Goal: Share content: Share content

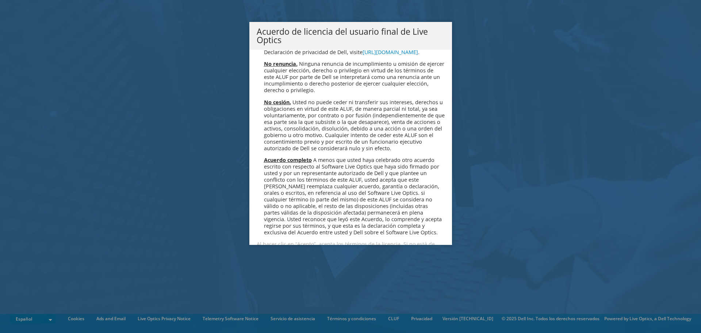
scroll to position [3096, 0]
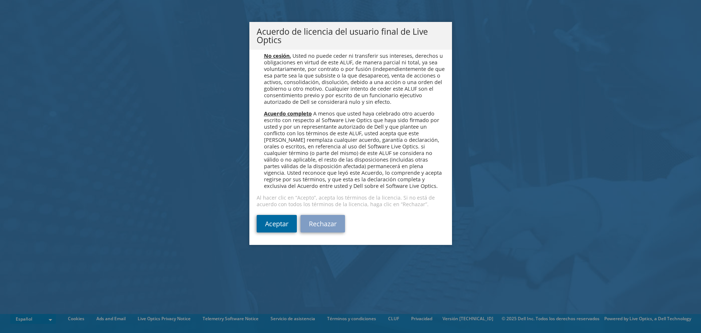
click at [268, 217] on link "Aceptar" at bounding box center [277, 224] width 40 height 18
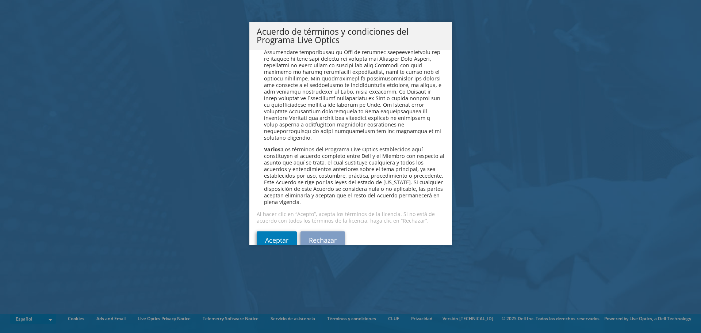
scroll to position [621, 0]
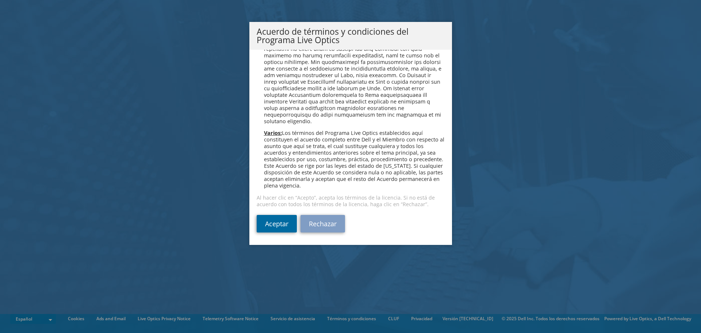
click at [275, 223] on link "Aceptar" at bounding box center [277, 224] width 40 height 18
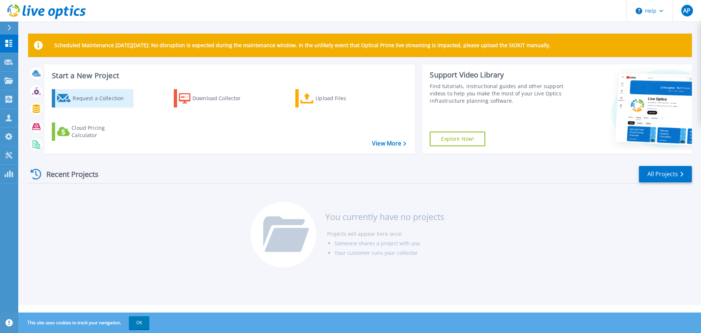
click at [97, 97] on div "Request a Collection" at bounding box center [102, 98] width 58 height 15
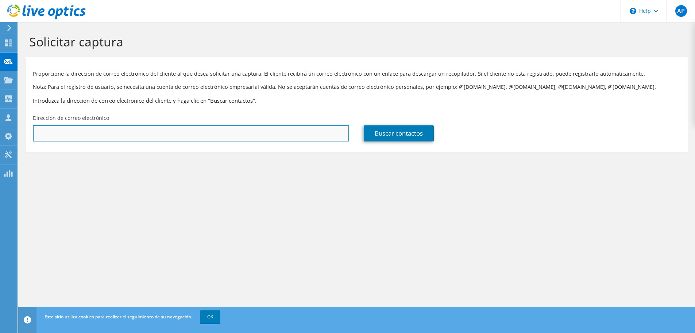
click at [173, 129] on input "text" at bounding box center [191, 133] width 316 height 16
type input "apflucker@jevansa.com.pe"
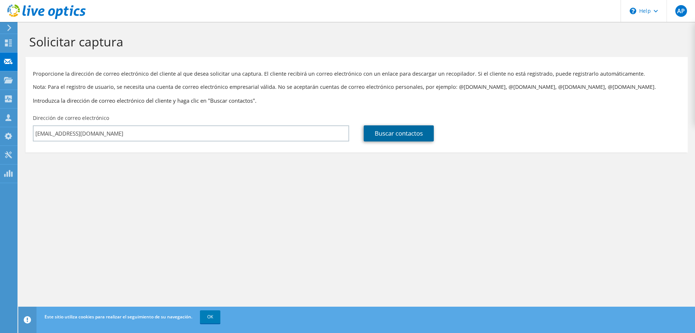
click at [404, 133] on link "Buscar contactos" at bounding box center [399, 133] width 70 height 16
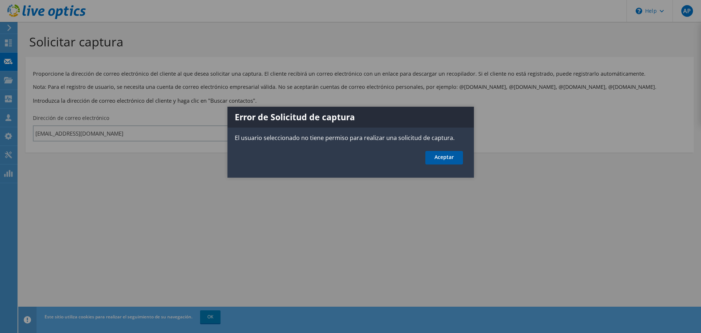
click at [444, 156] on link "Aceptar" at bounding box center [444, 158] width 38 height 14
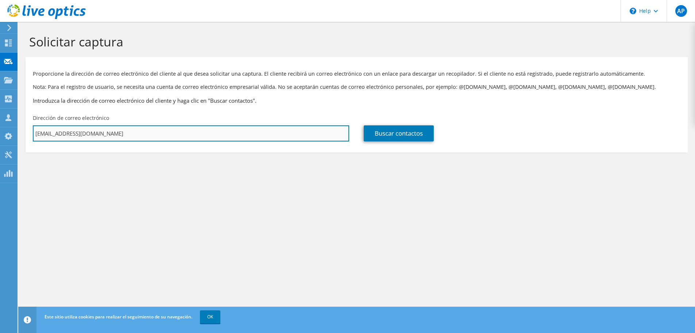
click at [109, 134] on input "[EMAIL_ADDRESS][DOMAIN_NAME]" at bounding box center [191, 133] width 316 height 16
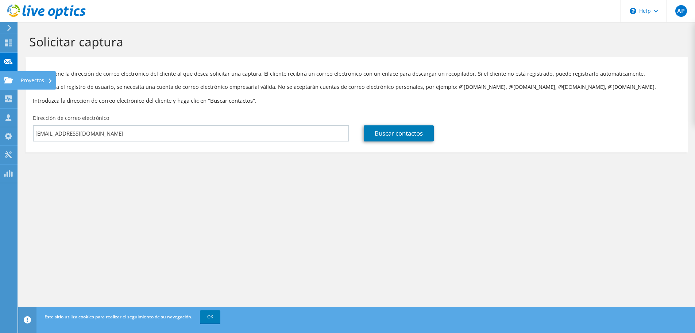
click at [12, 82] on use at bounding box center [8, 80] width 9 height 6
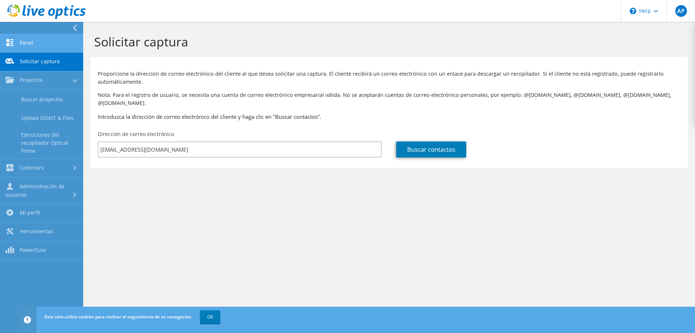
click at [31, 43] on link "Panel" at bounding box center [41, 43] width 83 height 19
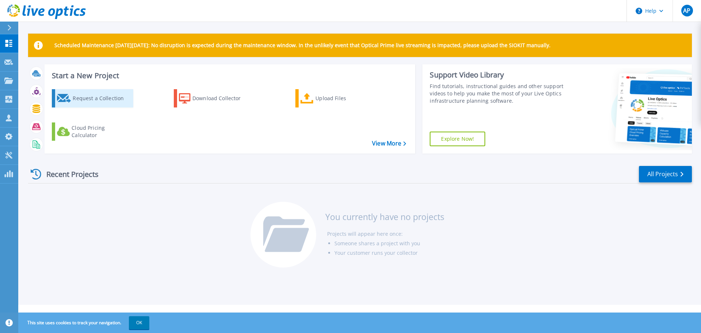
click at [92, 100] on div "Request a Collection" at bounding box center [102, 98] width 58 height 15
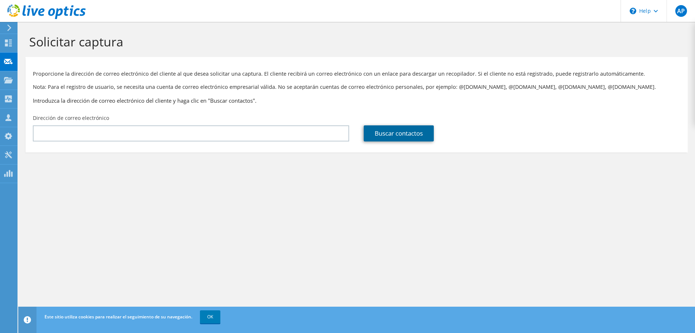
click at [386, 131] on link "Buscar contactos" at bounding box center [399, 133] width 70 height 16
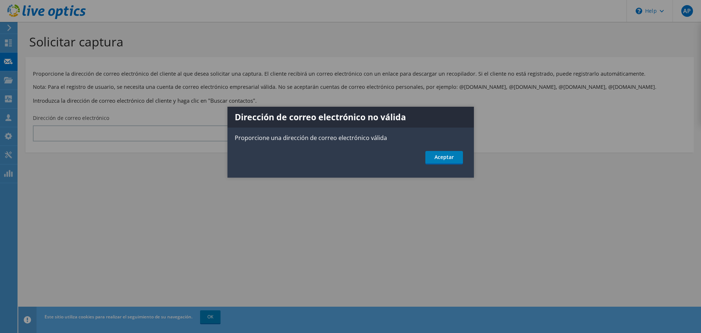
click at [182, 135] on div at bounding box center [350, 166] width 701 height 333
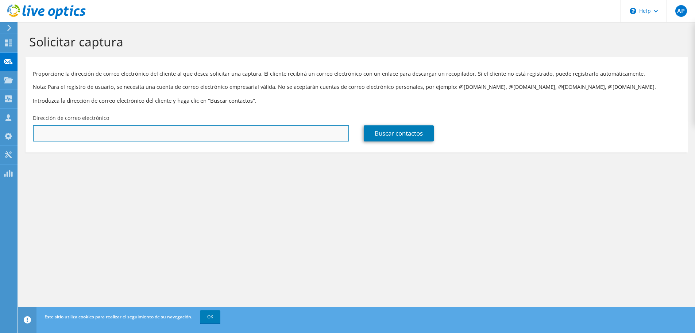
click at [142, 131] on input "text" at bounding box center [191, 133] width 316 height 16
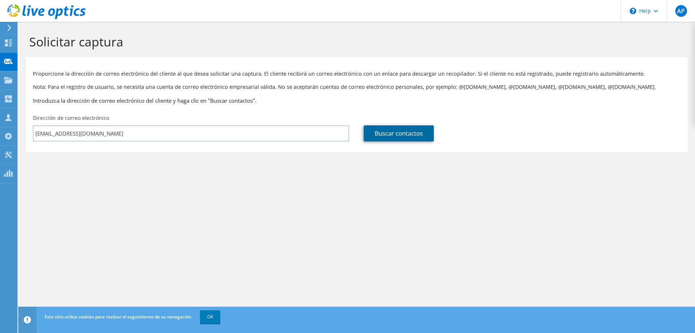
click at [383, 132] on link "Buscar contactos" at bounding box center [399, 133] width 70 height 16
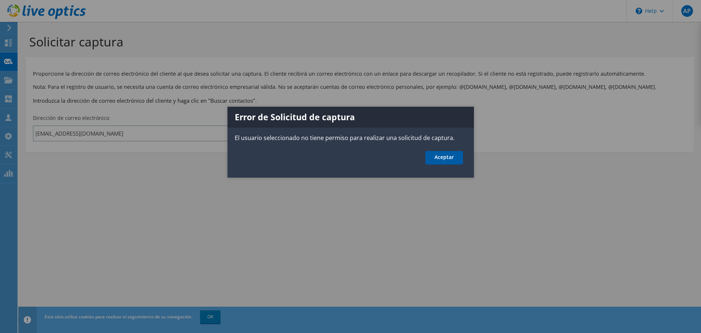
click at [446, 157] on link "Aceptar" at bounding box center [444, 158] width 38 height 14
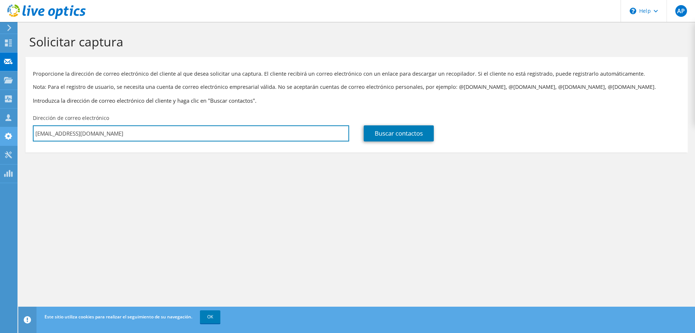
drag, startPoint x: 118, startPoint y: 137, endPoint x: 0, endPoint y: 133, distance: 117.6
click at [0, 133] on div "AP Asociado de canal Alfredo Pflucker apflucker@jevansa.com.pe J EVANS Y ASOCIA…" at bounding box center [347, 166] width 695 height 333
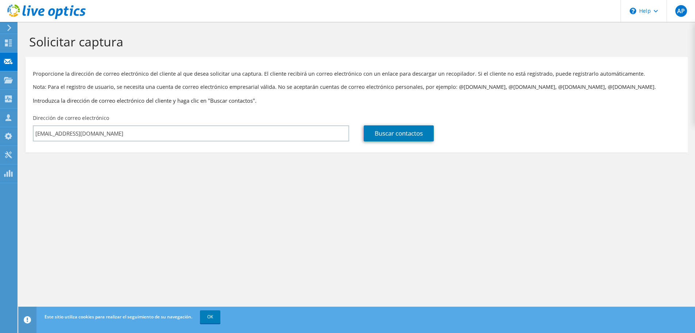
click at [251, 194] on div "Solicitar captura Proporcione la dirección de correo electrónico del cliente al…" at bounding box center [356, 177] width 677 height 311
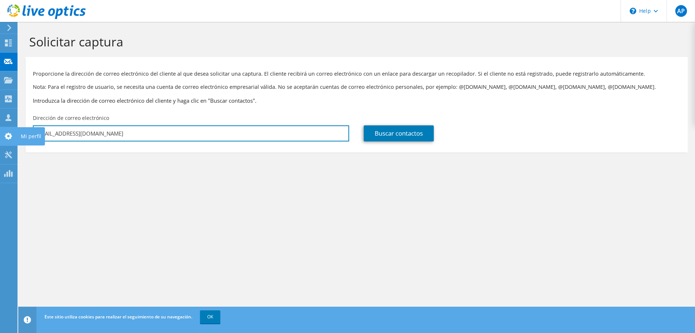
drag, startPoint x: 120, startPoint y: 130, endPoint x: 0, endPoint y: 130, distance: 120.1
click at [0, 130] on div "AP Asociado de canal Alfredo Pflucker apflucker@jevansa.com.pe J EVANS Y ASOCIA…" at bounding box center [347, 166] width 695 height 333
type input "a"
paste input "Madrid, Jorge <jmadrid@southernperu.com.pe>"
type input "jmadrid@southernperu.com.pe"
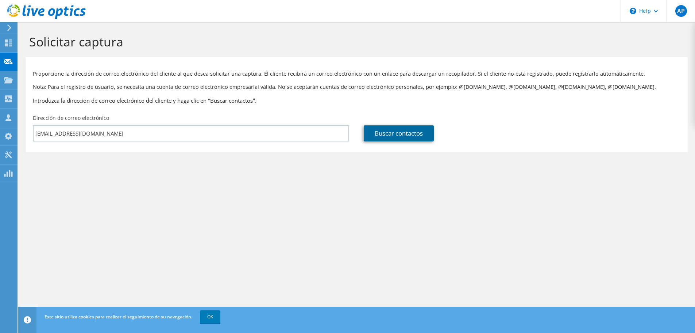
click at [392, 128] on link "Buscar contactos" at bounding box center [399, 133] width 70 height 16
type input "SOUTHERN PERU COPPER CORPORATION"
type input "Jorge"
type input "Madrid"
type input "Perú"
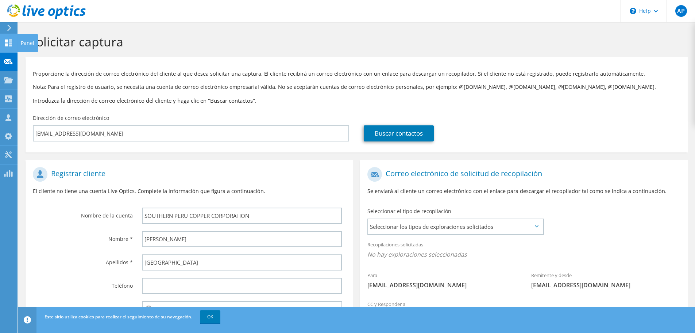
click at [9, 39] on icon at bounding box center [8, 42] width 9 height 7
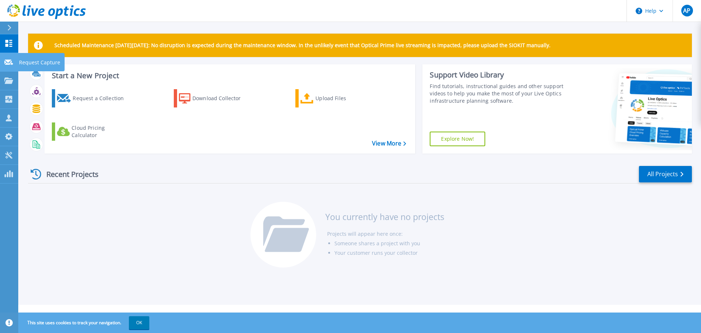
click at [8, 63] on icon at bounding box center [8, 62] width 9 height 5
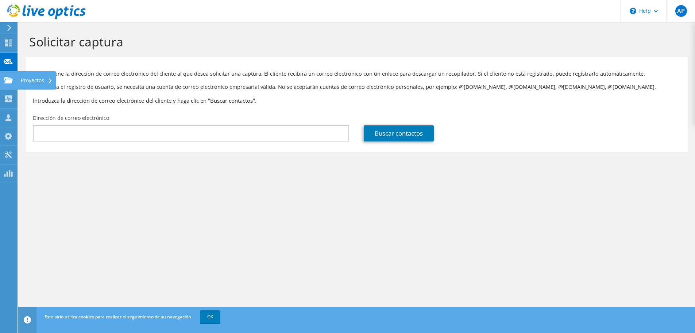
click at [8, 81] on use at bounding box center [8, 80] width 9 height 6
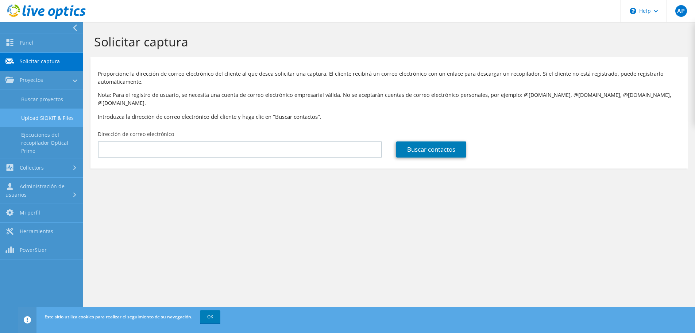
click at [44, 115] on link "Upload SIOKIT & Files" at bounding box center [41, 117] width 83 height 19
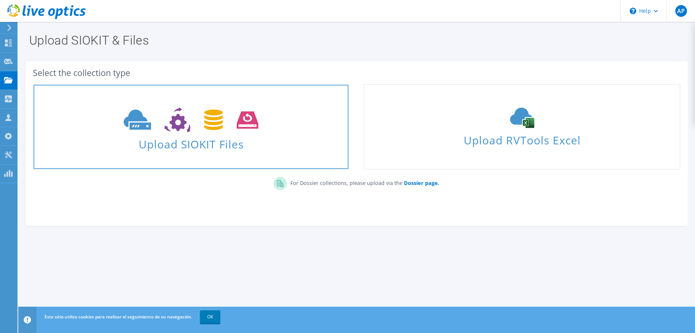
click at [157, 120] on icon at bounding box center [191, 119] width 135 height 25
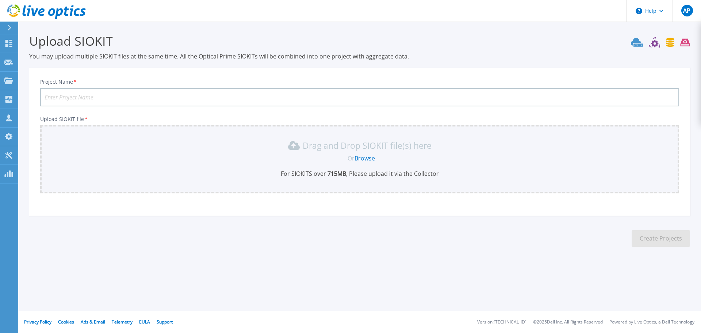
click at [369, 158] on link "Browse" at bounding box center [364, 158] width 20 height 8
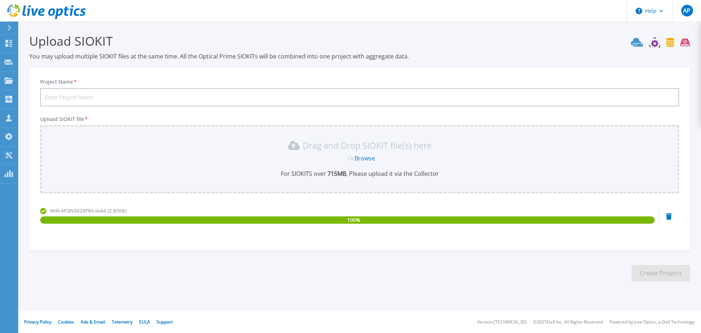
click at [75, 96] on input "Project Name *" at bounding box center [359, 97] width 639 height 18
type input "J"
type input "Ejercito - Server Cripto"
click at [668, 273] on button "Create Projects" at bounding box center [661, 273] width 58 height 16
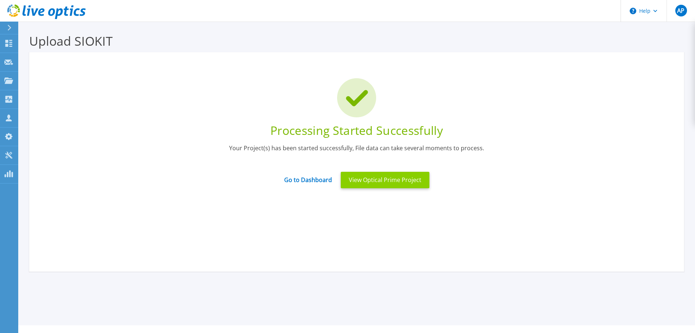
click at [384, 180] on button "View Optical Prime Project" at bounding box center [385, 180] width 89 height 16
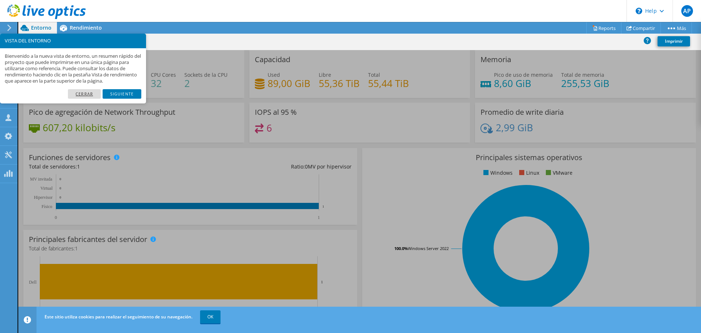
click at [88, 94] on link "Cerrar" at bounding box center [84, 93] width 33 height 9
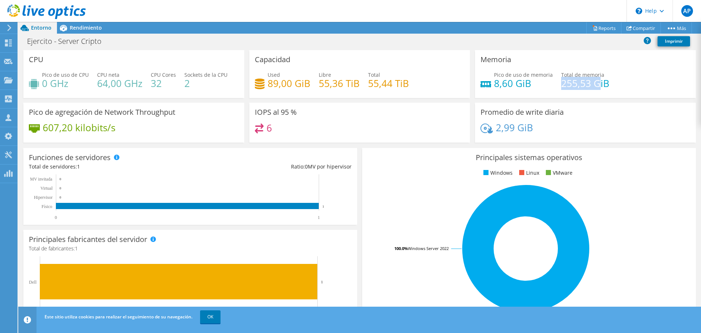
drag, startPoint x: 556, startPoint y: 86, endPoint x: 572, endPoint y: 84, distance: 16.2
click at [593, 86] on h4 "255,53 GiB" at bounding box center [585, 83] width 48 height 8
drag, startPoint x: 525, startPoint y: 81, endPoint x: 490, endPoint y: 81, distance: 35.4
click at [490, 81] on div "Pico de uso de memoria 8,60 GiB" at bounding box center [516, 79] width 72 height 16
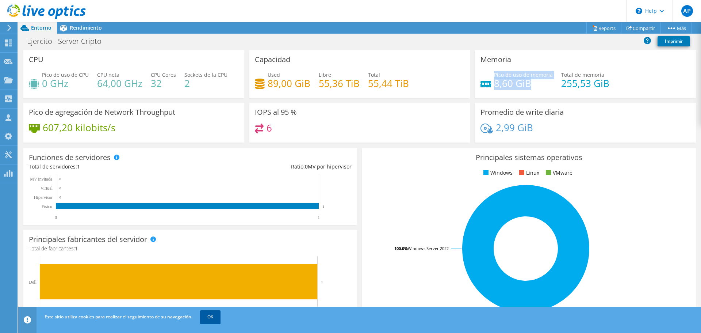
click at [210, 316] on link "OK" at bounding box center [210, 316] width 20 height 13
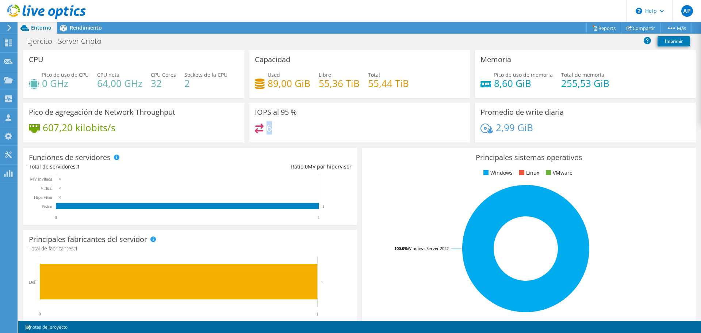
drag, startPoint x: 270, startPoint y: 128, endPoint x: 265, endPoint y: 128, distance: 4.4
click at [266, 128] on h4 "6" at bounding box center [268, 128] width 5 height 8
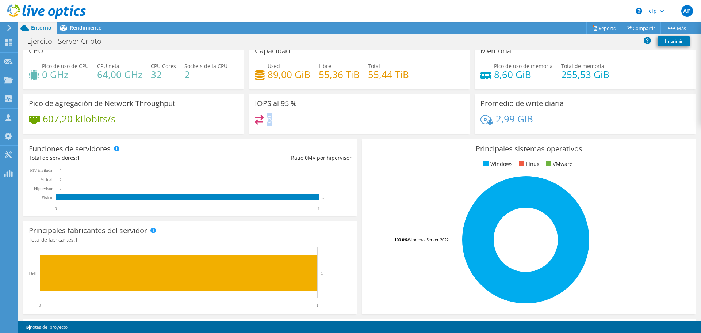
scroll to position [0, 0]
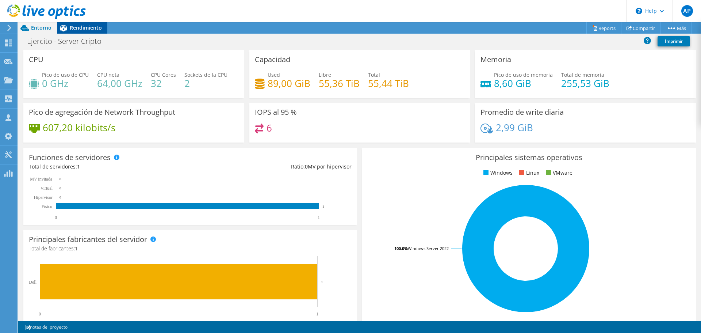
click at [85, 26] on span "Rendimiento" at bounding box center [86, 27] width 32 height 7
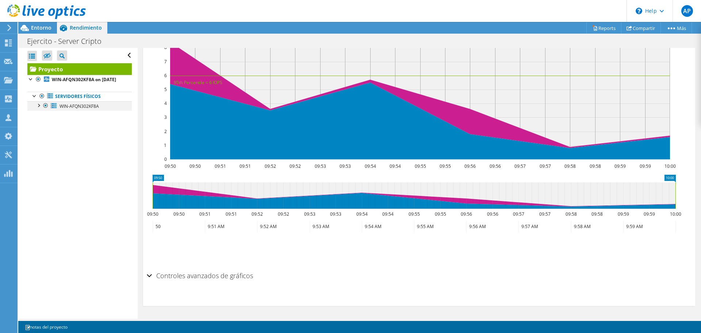
click at [39, 108] on div at bounding box center [38, 104] width 7 height 7
click at [72, 109] on span "WIN-AFQN302KF8A" at bounding box center [79, 106] width 39 height 6
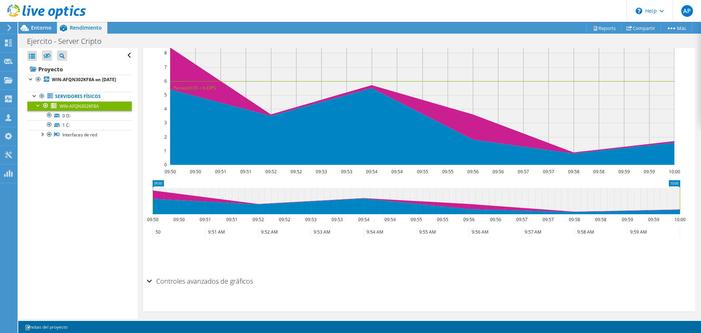
scroll to position [159, 0]
click at [70, 120] on link "0 D:" at bounding box center [79, 115] width 104 height 9
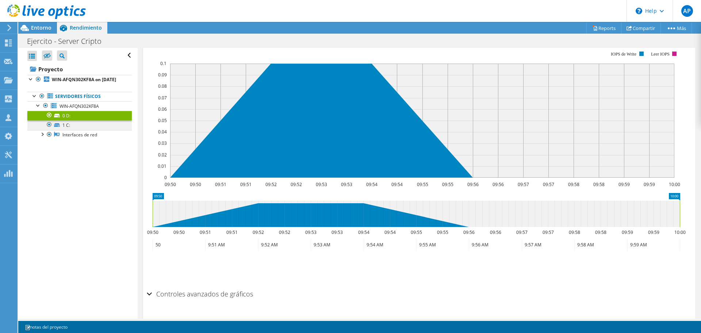
scroll to position [172, 0]
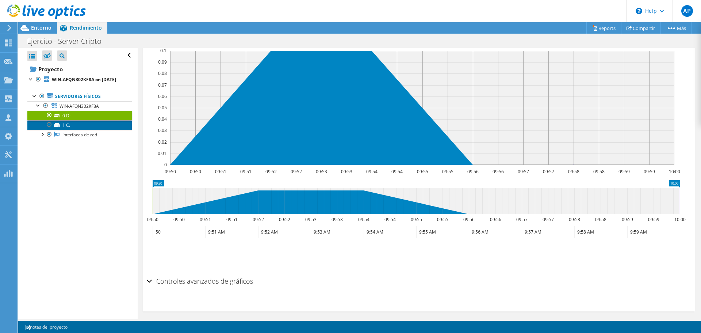
click at [68, 130] on link "1 C:" at bounding box center [79, 124] width 104 height 9
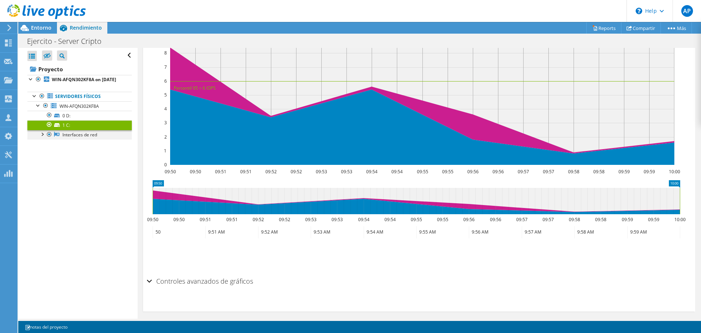
click at [43, 137] on div at bounding box center [41, 133] width 7 height 7
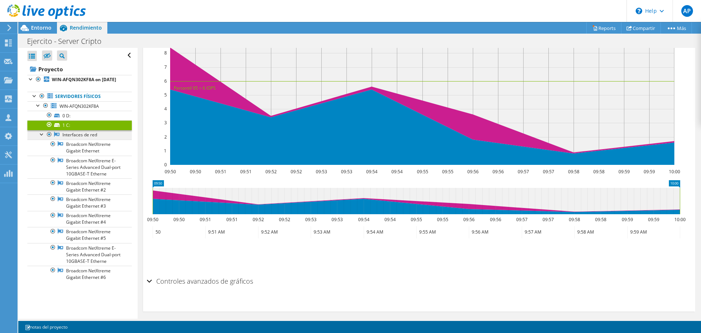
click at [67, 139] on link "Interfaces de red" at bounding box center [79, 134] width 104 height 9
click at [81, 101] on link "Servidores físicos" at bounding box center [79, 96] width 104 height 9
click at [38, 108] on div at bounding box center [38, 104] width 7 height 7
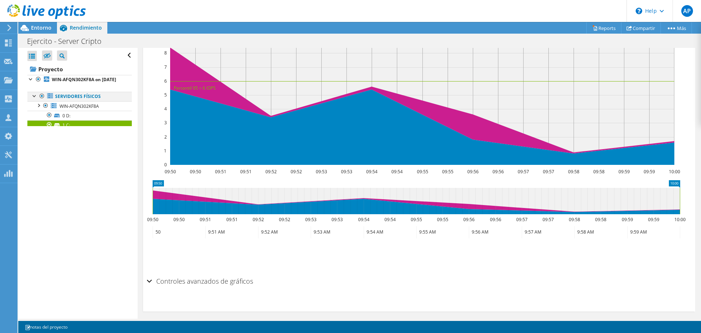
click at [42, 100] on div at bounding box center [41, 96] width 7 height 9
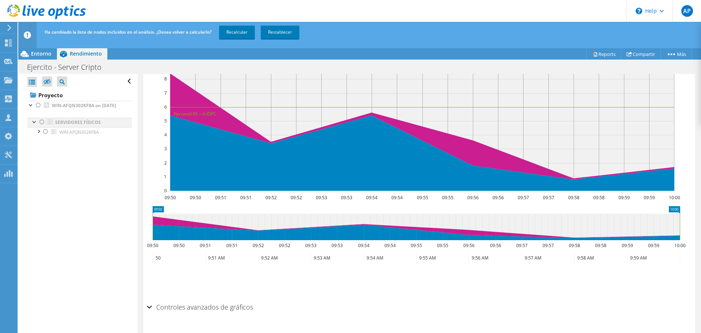
click at [42, 126] on div at bounding box center [41, 122] width 7 height 9
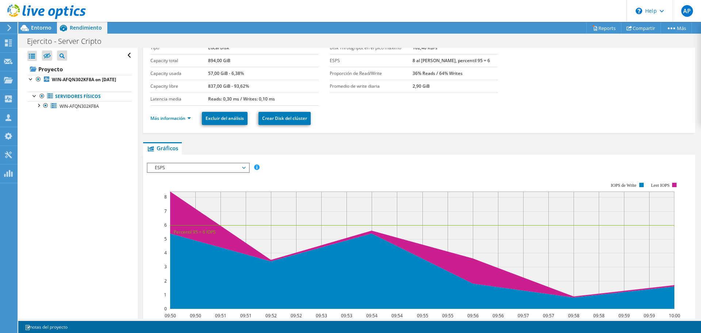
scroll to position [0, 0]
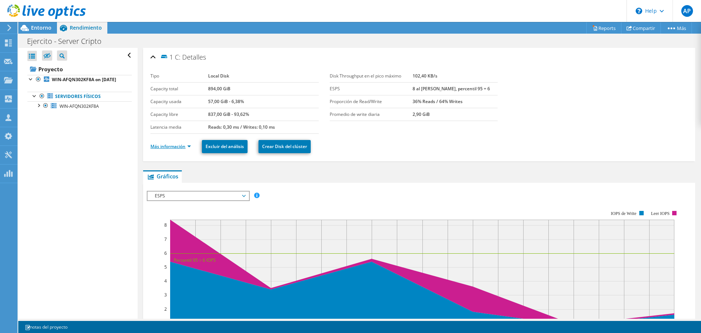
click at [171, 147] on link "Más información" at bounding box center [170, 146] width 41 height 6
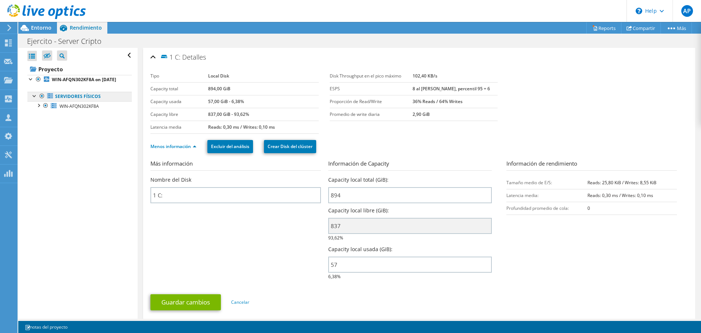
click at [68, 101] on link "Servidores físicos" at bounding box center [79, 96] width 104 height 9
click at [72, 109] on span "WIN-AFQN302KF8A" at bounding box center [79, 106] width 39 height 6
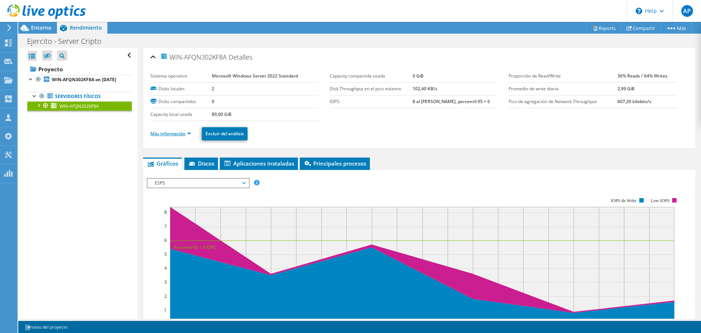
click at [175, 134] on link "Más información" at bounding box center [170, 133] width 41 height 6
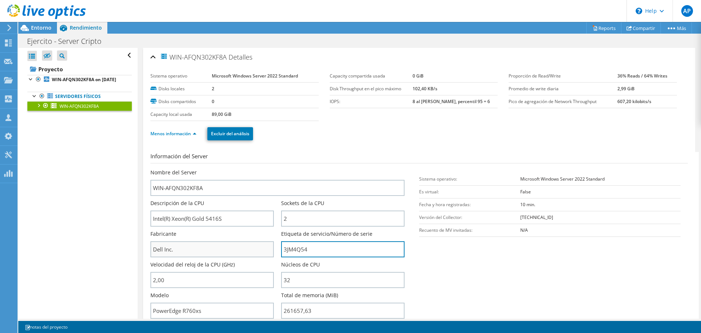
drag, startPoint x: 267, startPoint y: 248, endPoint x: 252, endPoint y: 248, distance: 15.3
click at [250, 169] on div "Nombre del Server WIN-AFQN302KF8A Descripción de la CPU Intel(R) Xeon(R) Gold 5…" at bounding box center [280, 169] width 261 height 0
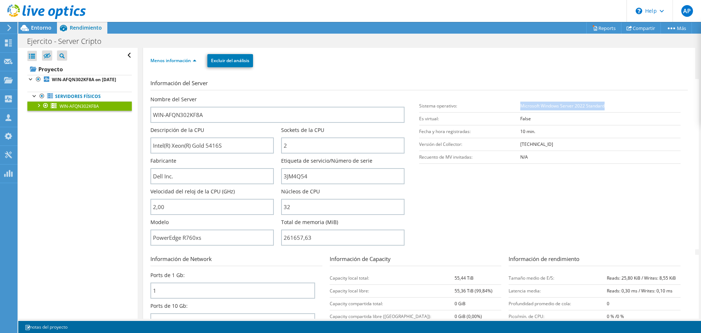
drag, startPoint x: 610, startPoint y: 106, endPoint x: 517, endPoint y: 106, distance: 92.7
click at [520, 106] on td "Microsoft Windows Server 2022 Standard" at bounding box center [600, 105] width 160 height 13
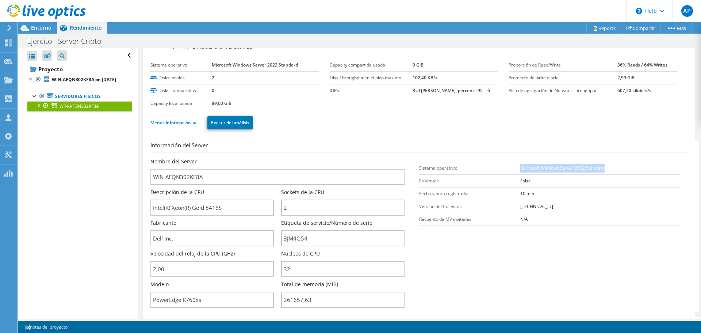
scroll to position [0, 0]
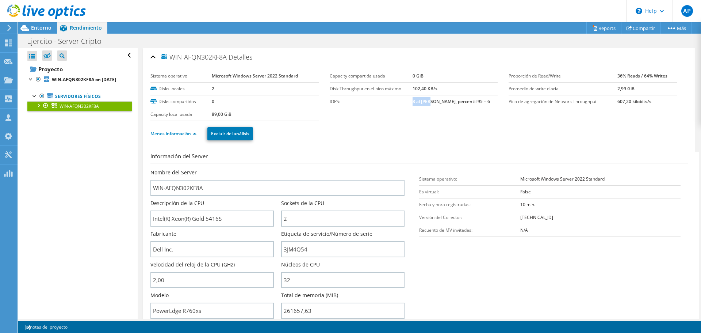
drag, startPoint x: 414, startPoint y: 101, endPoint x: 430, endPoint y: 100, distance: 16.4
click at [430, 100] on b "8 al pico máximo, percentil 95 = 6" at bounding box center [451, 101] width 77 height 6
click at [603, 27] on link "Reports" at bounding box center [603, 27] width 35 height 11
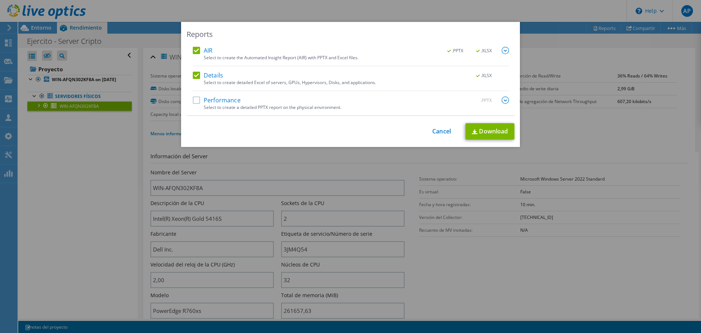
click at [193, 102] on label "Performance" at bounding box center [217, 99] width 48 height 7
click at [0, 0] on input "Performance" at bounding box center [0, 0] width 0 height 0
click at [488, 129] on link "Download" at bounding box center [489, 131] width 49 height 16
click at [432, 129] on link "Cancel" at bounding box center [441, 131] width 19 height 7
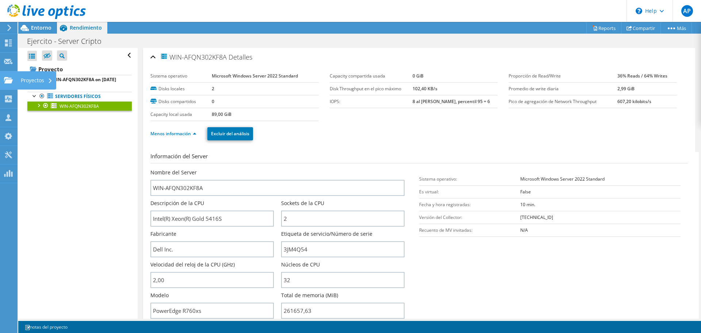
click at [12, 81] on use at bounding box center [8, 80] width 9 height 6
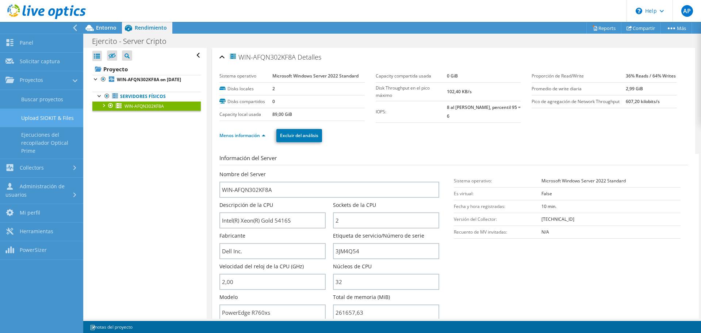
click at [40, 118] on link "Upload SIOKIT & Files" at bounding box center [41, 117] width 83 height 19
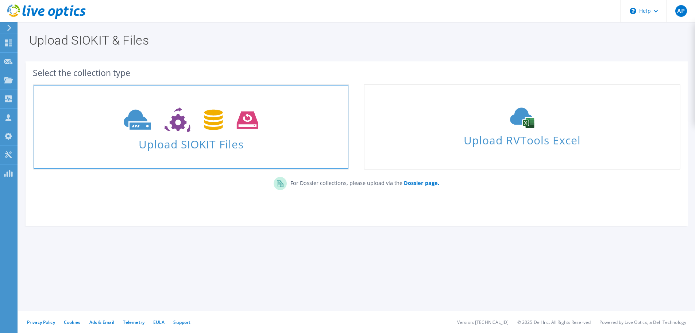
click at [238, 133] on span at bounding box center [191, 119] width 315 height 31
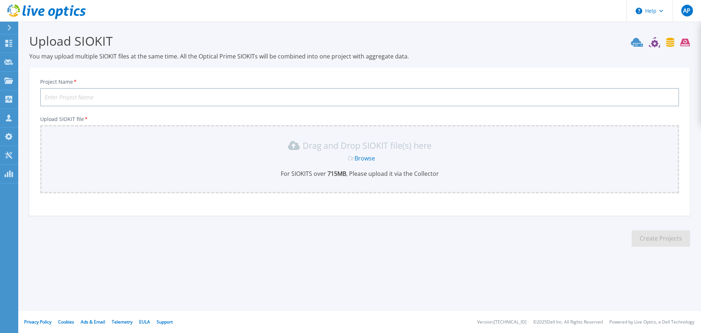
click at [364, 158] on link "Browse" at bounding box center [364, 158] width 20 height 8
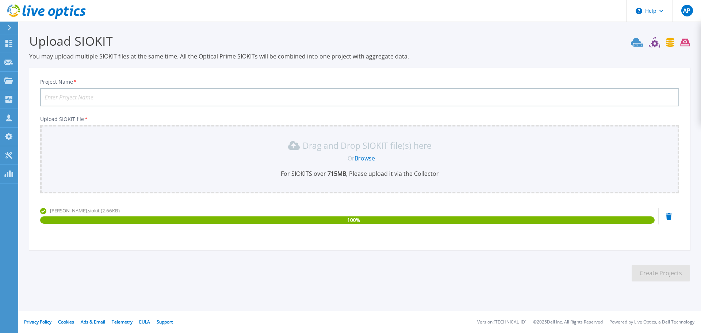
click at [79, 94] on input "Project Name *" at bounding box center [359, 97] width 639 height 18
click at [122, 96] on input "Ejercito - Server Cripto" at bounding box center [359, 97] width 639 height 18
type input "Ejercito - Server Procesamiento Imagenes"
click at [671, 272] on button "Create Projects" at bounding box center [661, 273] width 58 height 16
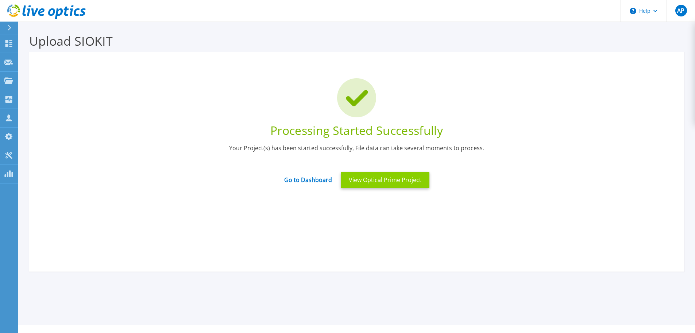
click at [375, 182] on button "View Optical Prime Project" at bounding box center [385, 180] width 89 height 16
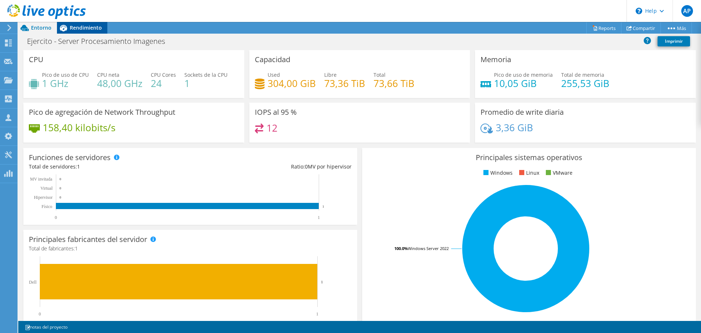
click at [88, 27] on span "Rendimiento" at bounding box center [86, 27] width 32 height 7
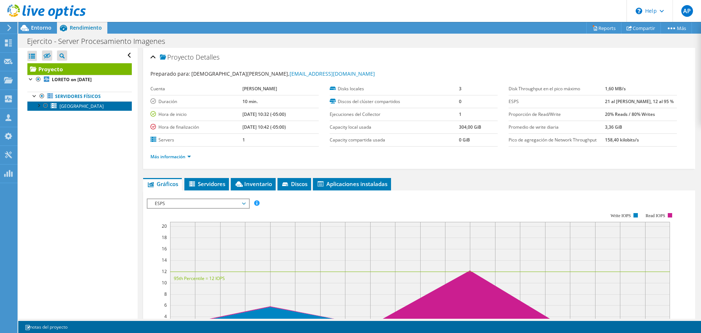
click at [70, 107] on span "LORETO" at bounding box center [82, 106] width 44 height 6
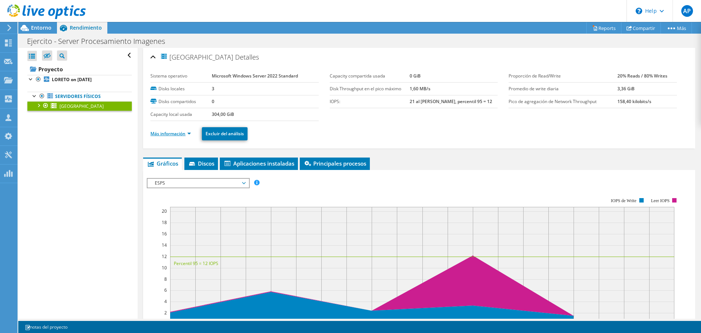
click at [170, 131] on link "Más información" at bounding box center [170, 133] width 41 height 6
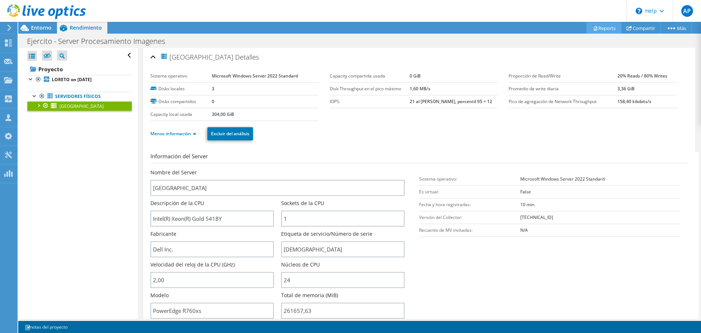
click at [602, 26] on link "Reports" at bounding box center [603, 27] width 35 height 11
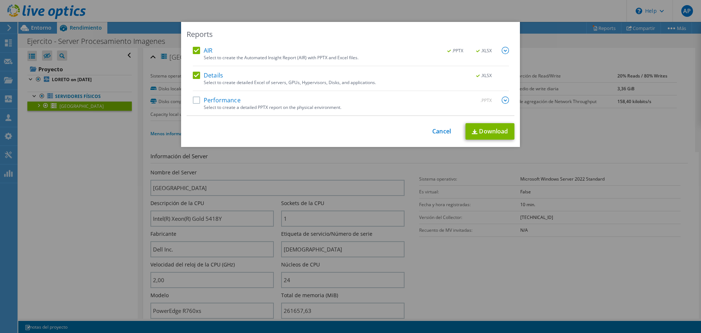
click at [196, 99] on label "Performance" at bounding box center [217, 99] width 48 height 7
click at [0, 0] on input "Performance" at bounding box center [0, 0] width 0 height 0
click at [499, 131] on link "Download" at bounding box center [489, 131] width 49 height 16
click at [433, 132] on link "Cancel" at bounding box center [441, 131] width 19 height 7
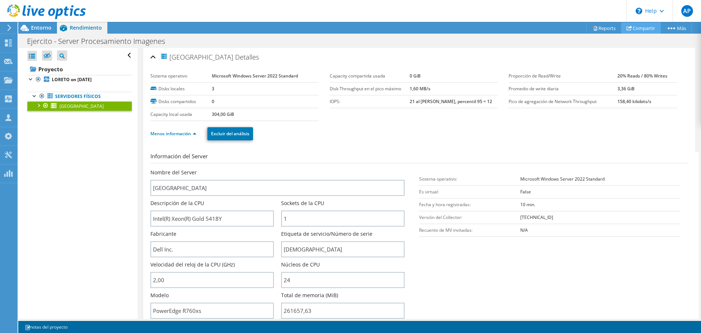
click at [648, 28] on link "Compartir" at bounding box center [641, 27] width 40 height 11
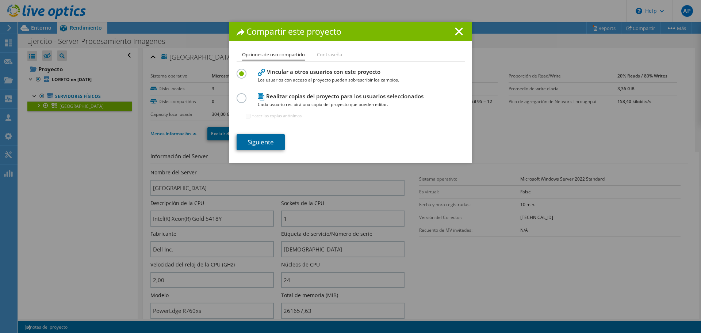
click at [249, 145] on link "Siguiente" at bounding box center [261, 142] width 48 height 16
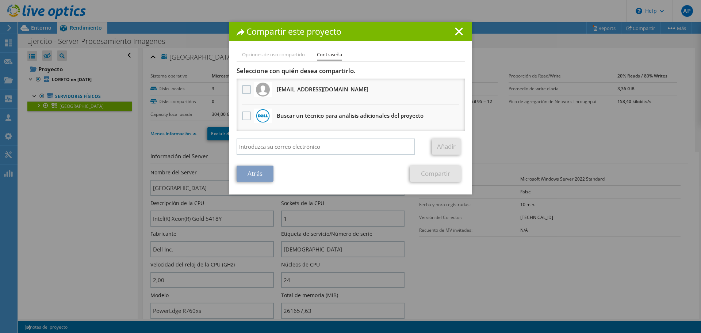
click at [244, 90] on label at bounding box center [247, 89] width 11 height 9
click at [0, 0] on input "checkbox" at bounding box center [0, 0] width 0 height 0
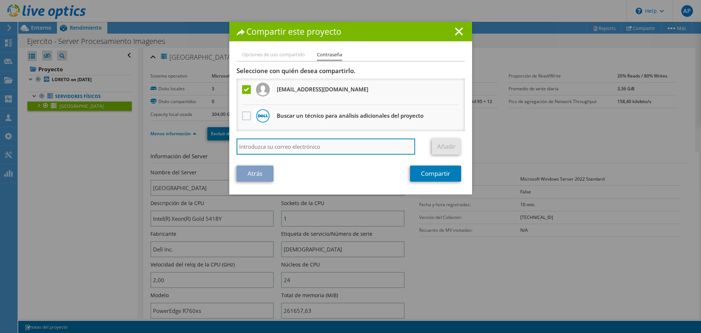
click at [266, 148] on input "search" at bounding box center [326, 146] width 179 height 16
type input "[EMAIL_ADDRESS][DOMAIN_NAME]"
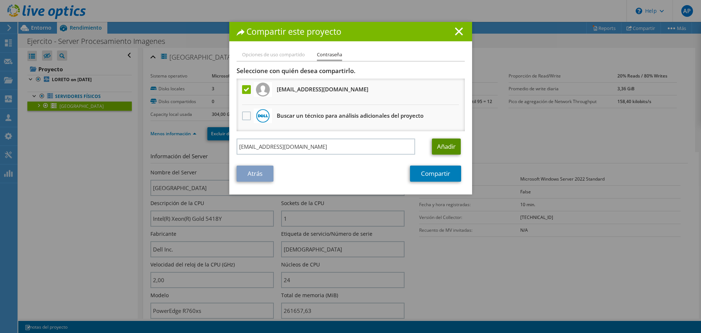
click at [441, 145] on link "Añadir" at bounding box center [446, 146] width 29 height 16
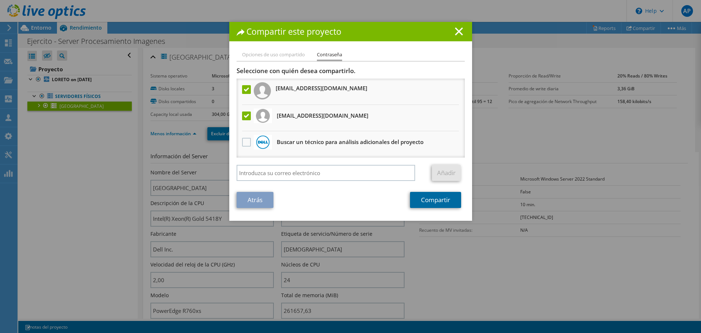
click at [439, 203] on link "Compartir" at bounding box center [435, 200] width 51 height 16
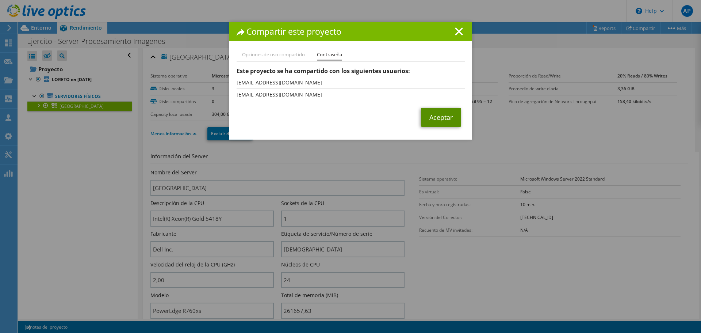
click at [443, 120] on link "Aceptar" at bounding box center [441, 117] width 40 height 19
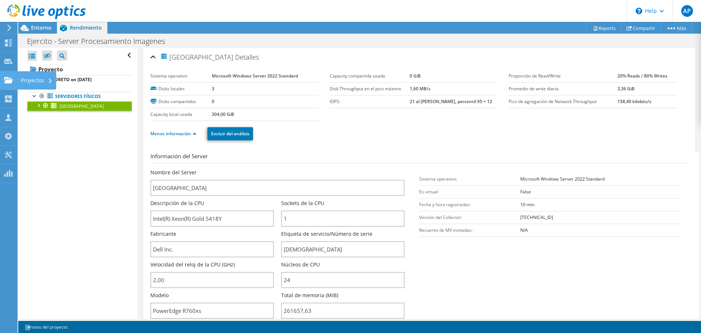
click at [8, 78] on use at bounding box center [8, 80] width 9 height 6
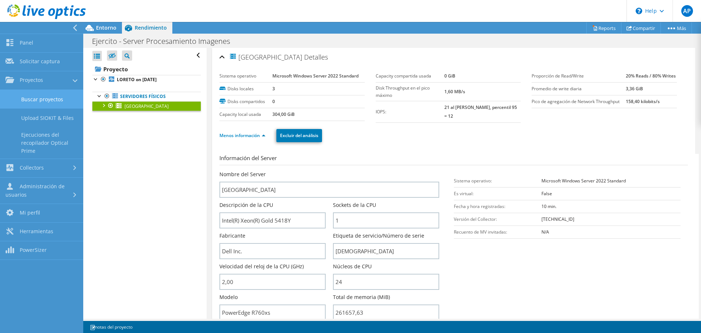
click at [37, 98] on link "Buscar proyectos" at bounding box center [41, 99] width 83 height 19
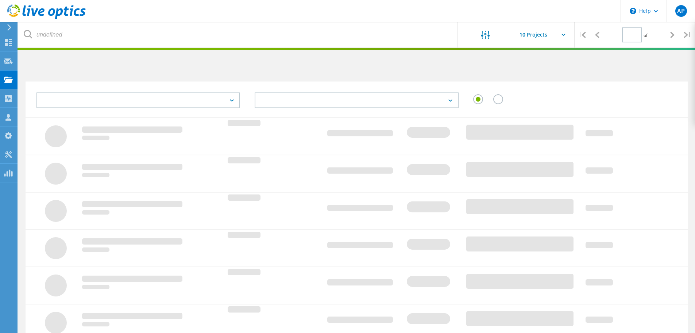
type input "1"
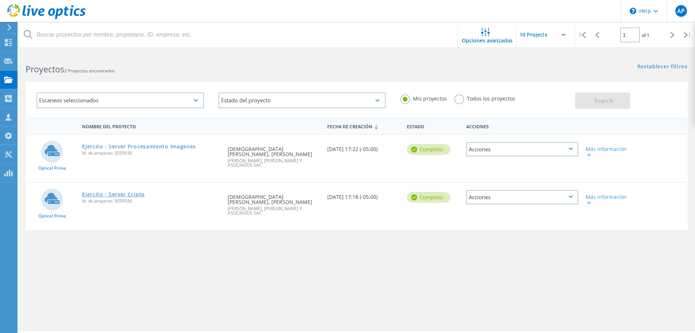
click at [118, 192] on link "Ejercito - Server Cripto" at bounding box center [113, 194] width 63 height 5
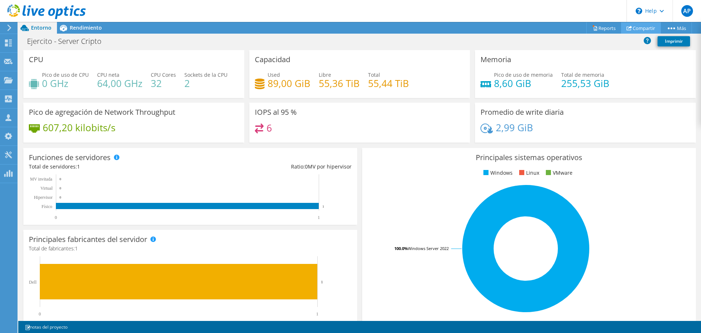
click at [641, 31] on link "Compartir" at bounding box center [641, 27] width 40 height 11
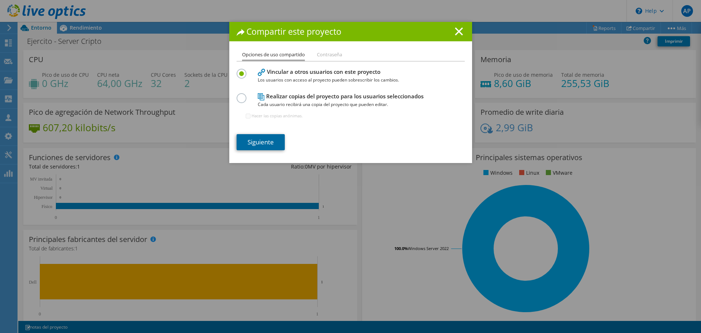
click at [264, 144] on link "Siguiente" at bounding box center [261, 142] width 48 height 16
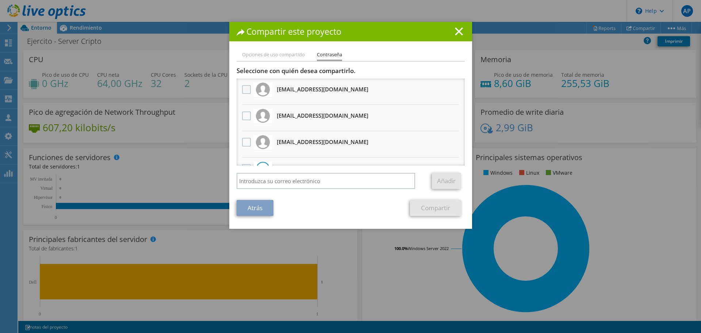
click at [245, 89] on label at bounding box center [247, 89] width 11 height 9
click at [0, 0] on input "checkbox" at bounding box center [0, 0] width 0 height 0
click at [245, 88] on label at bounding box center [247, 89] width 11 height 9
click at [0, 0] on input "checkbox" at bounding box center [0, 0] width 0 height 0
click at [246, 142] on label at bounding box center [247, 142] width 11 height 9
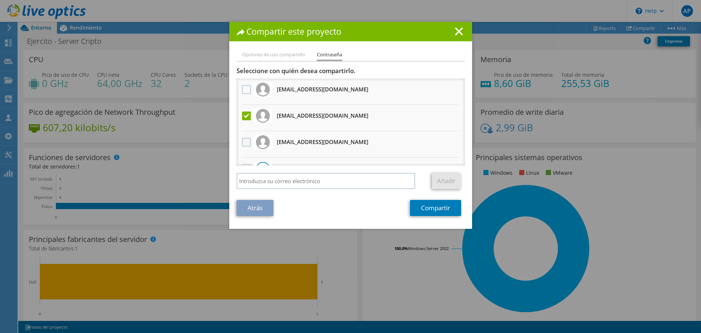
click at [0, 0] on input "checkbox" at bounding box center [0, 0] width 0 height 0
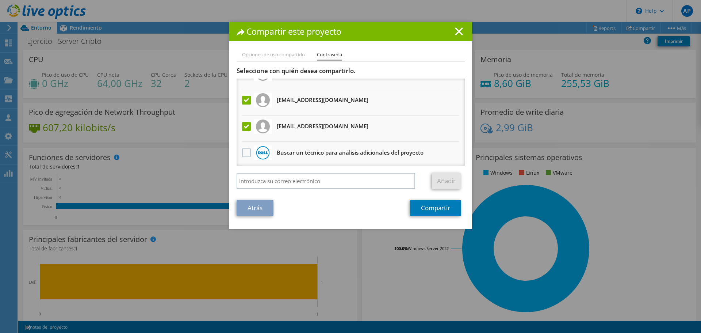
scroll to position [18, 0]
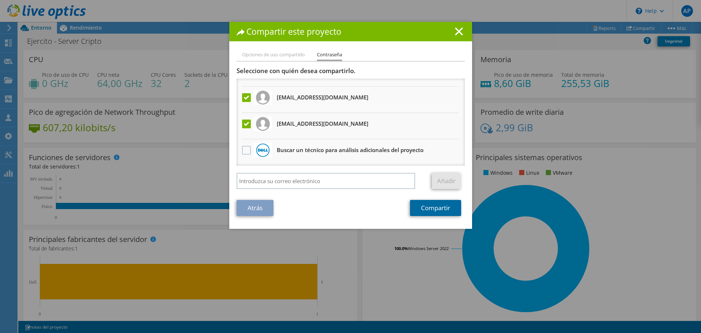
click at [429, 208] on link "Compartir" at bounding box center [435, 208] width 51 height 16
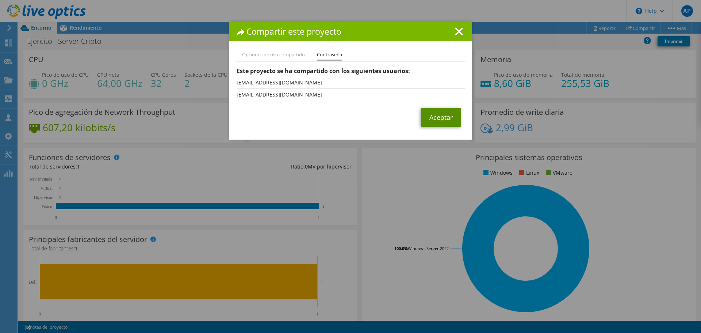
click at [440, 119] on link "Aceptar" at bounding box center [441, 117] width 40 height 19
